Goal: Transaction & Acquisition: Purchase product/service

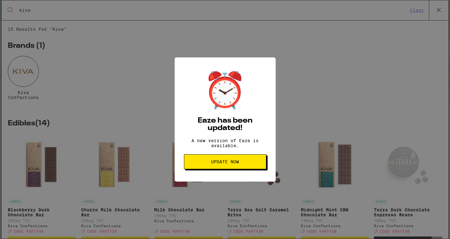
click at [232, 164] on span "Update Now" at bounding box center [225, 162] width 28 height 4
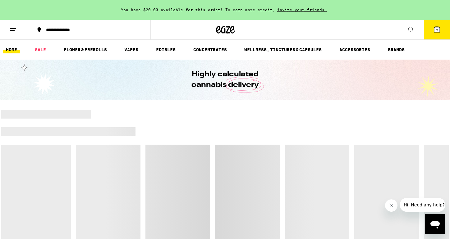
click at [442, 32] on button "2" at bounding box center [437, 29] width 26 height 19
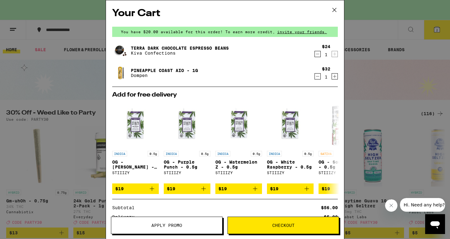
click at [182, 228] on span "Apply Promo" at bounding box center [166, 225] width 31 height 4
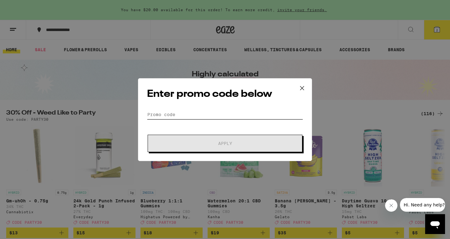
click at [211, 117] on input "Promo Code" at bounding box center [225, 114] width 156 height 9
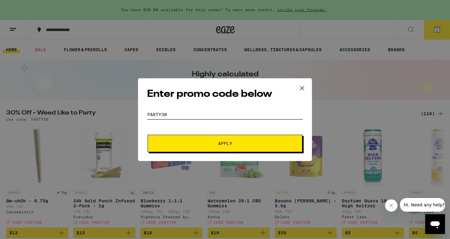
type input "PARTY30"
click at [147, 135] on button "Apply" at bounding box center [224, 143] width 155 height 17
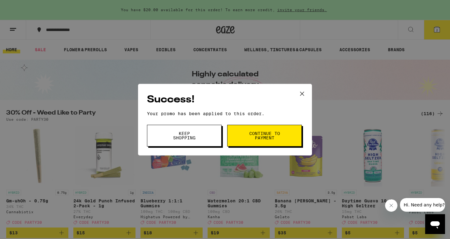
click at [256, 132] on span "Continue to payment" at bounding box center [264, 135] width 32 height 9
